Goal: Transaction & Acquisition: Book appointment/travel/reservation

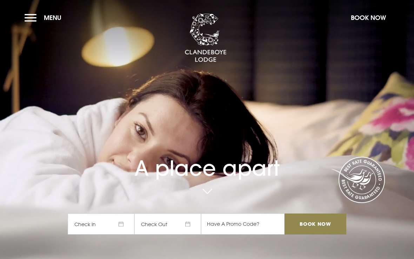
click at [34, 17] on button "Menu" at bounding box center [45, 17] width 40 height 15
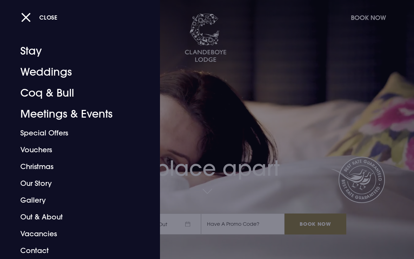
scroll to position [4, 0]
click at [61, 72] on link "Weddings" at bounding box center [75, 72] width 110 height 21
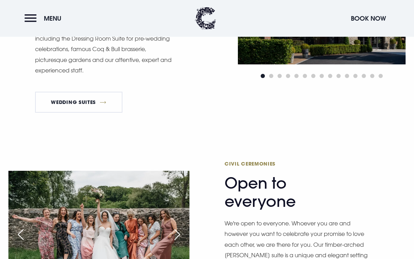
scroll to position [629, 0]
click at [94, 110] on link "Wedding Suites" at bounding box center [78, 102] width 87 height 21
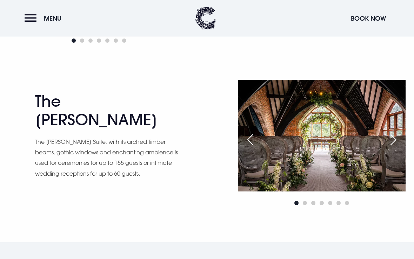
scroll to position [876, 0]
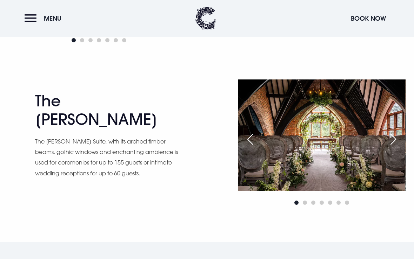
click at [248, 191] on img at bounding box center [321, 135] width 168 height 111
click at [391, 147] on div "Next slide" at bounding box center [393, 139] width 18 height 15
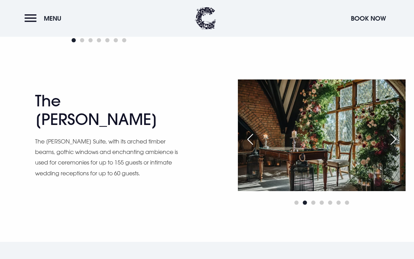
click at [393, 147] on div "Next slide" at bounding box center [393, 139] width 18 height 15
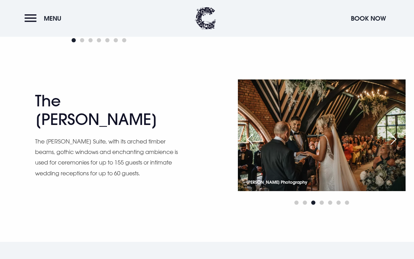
click at [387, 147] on div "Next slide" at bounding box center [393, 139] width 18 height 15
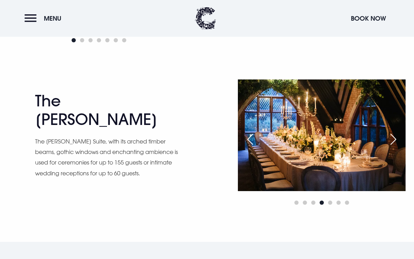
click at [389, 147] on div "Next slide" at bounding box center [393, 139] width 18 height 15
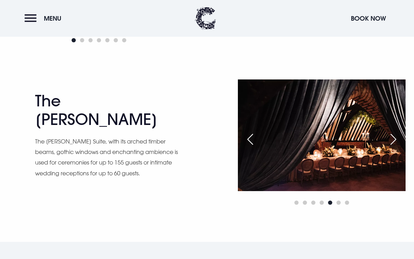
click at [385, 147] on div "Next slide" at bounding box center [393, 139] width 18 height 15
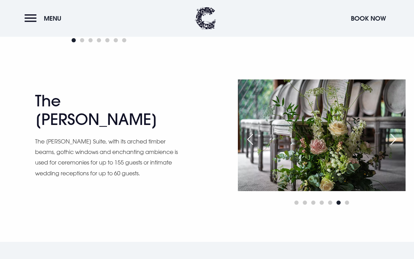
click at [388, 147] on div "Next slide" at bounding box center [393, 139] width 18 height 15
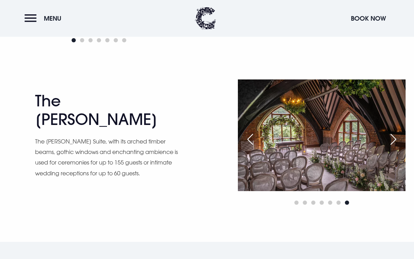
click at [387, 147] on div "Next slide" at bounding box center [393, 139] width 18 height 15
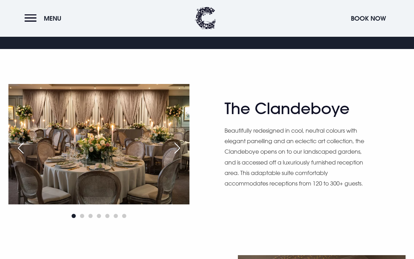
scroll to position [365, 0]
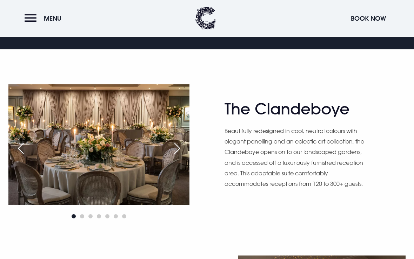
click at [176, 157] on div "Next slide" at bounding box center [177, 148] width 18 height 15
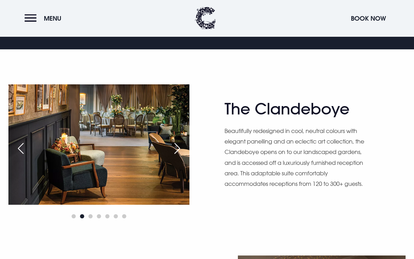
scroll to position [366, 0]
click at [174, 156] on div "Next slide" at bounding box center [177, 148] width 18 height 15
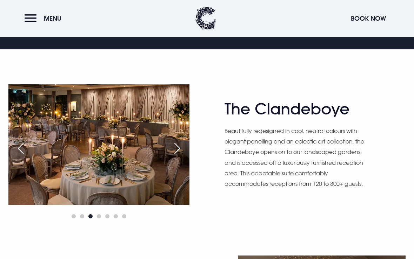
click at [173, 156] on div "Next slide" at bounding box center [177, 148] width 18 height 15
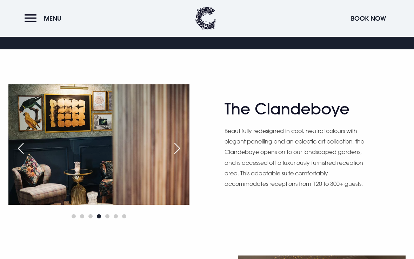
click at [173, 156] on div "Next slide" at bounding box center [177, 148] width 18 height 15
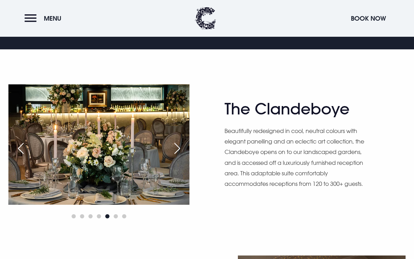
click at [172, 156] on div "Next slide" at bounding box center [177, 148] width 18 height 15
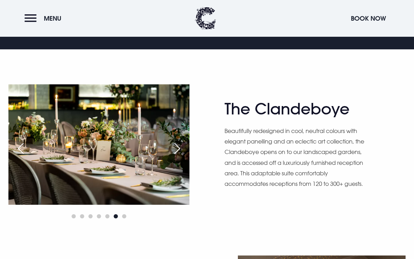
click at [175, 156] on div "Next slide" at bounding box center [177, 148] width 18 height 15
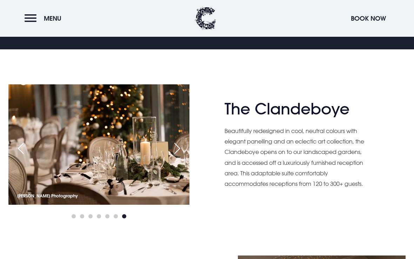
click at [173, 156] on div "Next slide" at bounding box center [177, 148] width 18 height 15
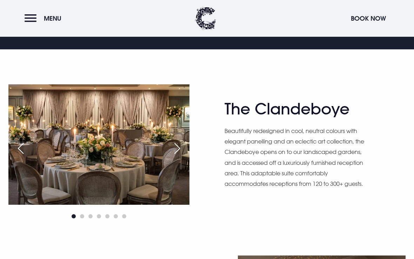
click at [173, 156] on div "Next slide" at bounding box center [177, 148] width 18 height 15
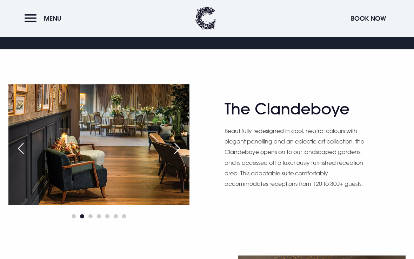
click at [174, 156] on div "Next slide" at bounding box center [177, 148] width 18 height 15
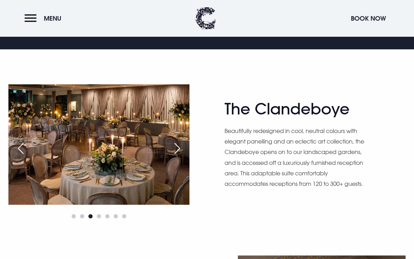
click at [173, 156] on div "Next slide" at bounding box center [177, 148] width 18 height 15
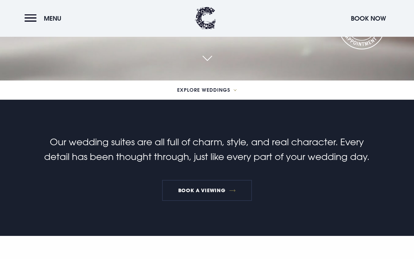
scroll to position [176, 0]
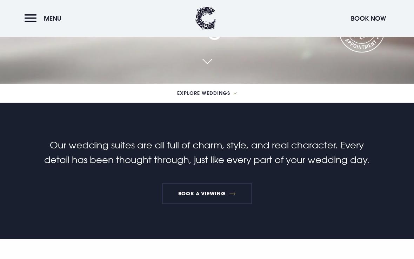
click at [30, 18] on button "Menu" at bounding box center [45, 18] width 40 height 15
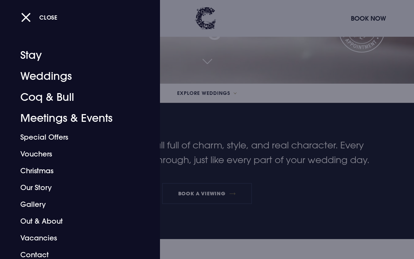
click at [34, 52] on link "Stay" at bounding box center [75, 55] width 110 height 21
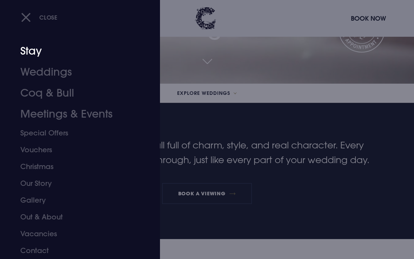
scroll to position [4, 0]
click at [56, 216] on link "Out & About" at bounding box center [75, 217] width 110 height 17
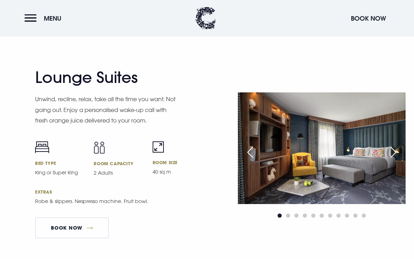
scroll to position [1427, 0]
click at [89, 235] on link "Book Now" at bounding box center [72, 228] width 74 height 21
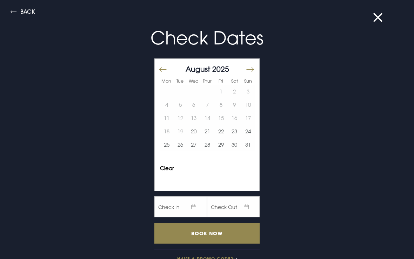
click at [249, 68] on button "Move forward to switch to the next month." at bounding box center [249, 69] width 8 height 15
click at [376, 17] on button at bounding box center [382, 17] width 18 height 7
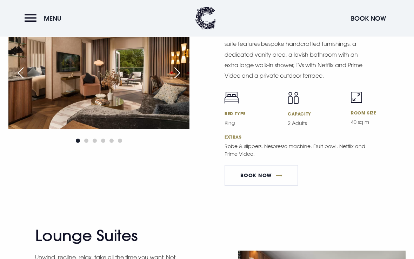
scroll to position [1262, 0]
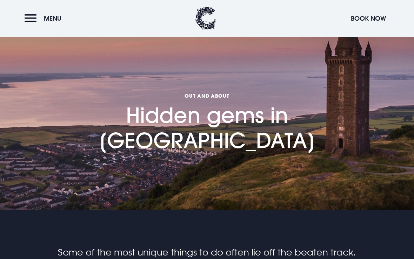
click at [29, 19] on button "Menu" at bounding box center [45, 18] width 40 height 15
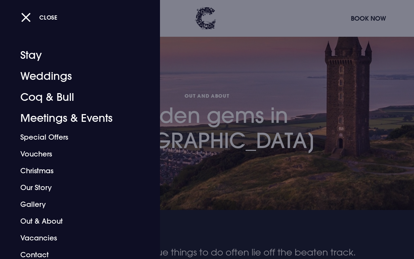
click at [59, 100] on link "Coq & Bull" at bounding box center [75, 97] width 110 height 21
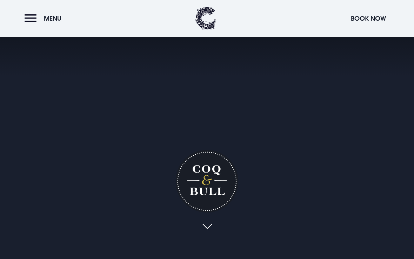
click at [31, 15] on button "Menu" at bounding box center [45, 18] width 40 height 15
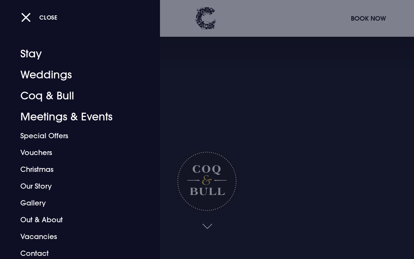
scroll to position [1, 0]
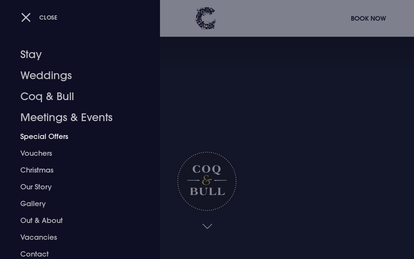
click at [57, 136] on link "Special Offers" at bounding box center [75, 136] width 110 height 17
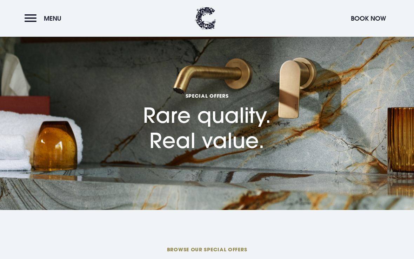
click at [30, 18] on button "Menu" at bounding box center [45, 18] width 40 height 15
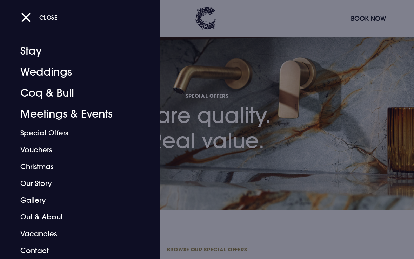
scroll to position [4, 0]
click at [65, 72] on link "Weddings" at bounding box center [75, 72] width 110 height 21
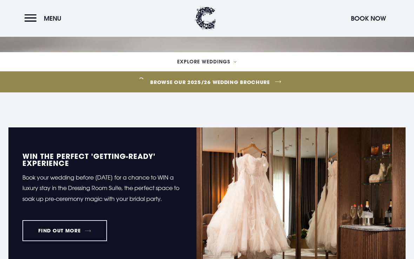
scroll to position [207, 0]
click at [273, 94] on link "Browse our 2025/26 wedding brochure" at bounding box center [209, 82] width 947 height 26
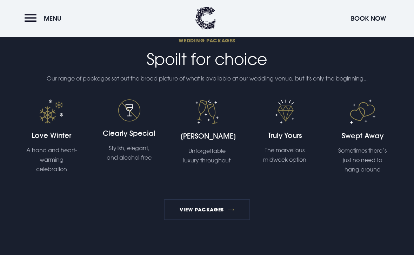
scroll to position [1262, 0]
click at [283, 141] on h4 "Truly Yours" at bounding box center [284, 136] width 53 height 10
click at [211, 221] on link "View Packages" at bounding box center [207, 210] width 87 height 21
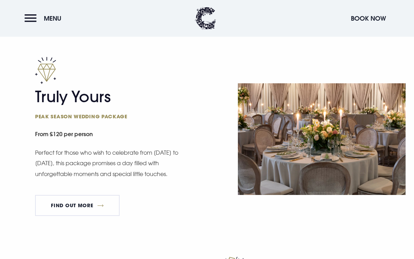
scroll to position [388, 0]
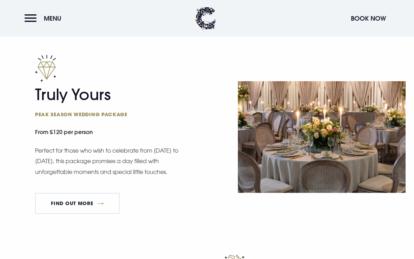
click at [80, 203] on link "FIND OUT MORE" at bounding box center [77, 203] width 85 height 21
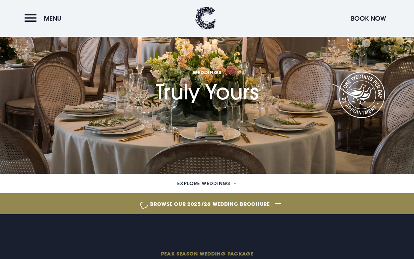
scroll to position [38, 0]
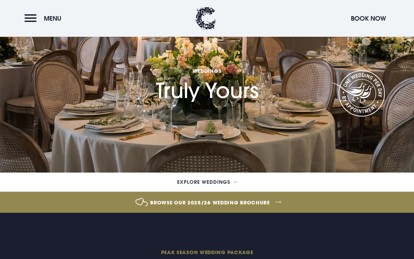
click at [268, 204] on link "Browse our 2025/26 wedding brochure" at bounding box center [209, 203] width 947 height 26
